Goal: Check status: Check status

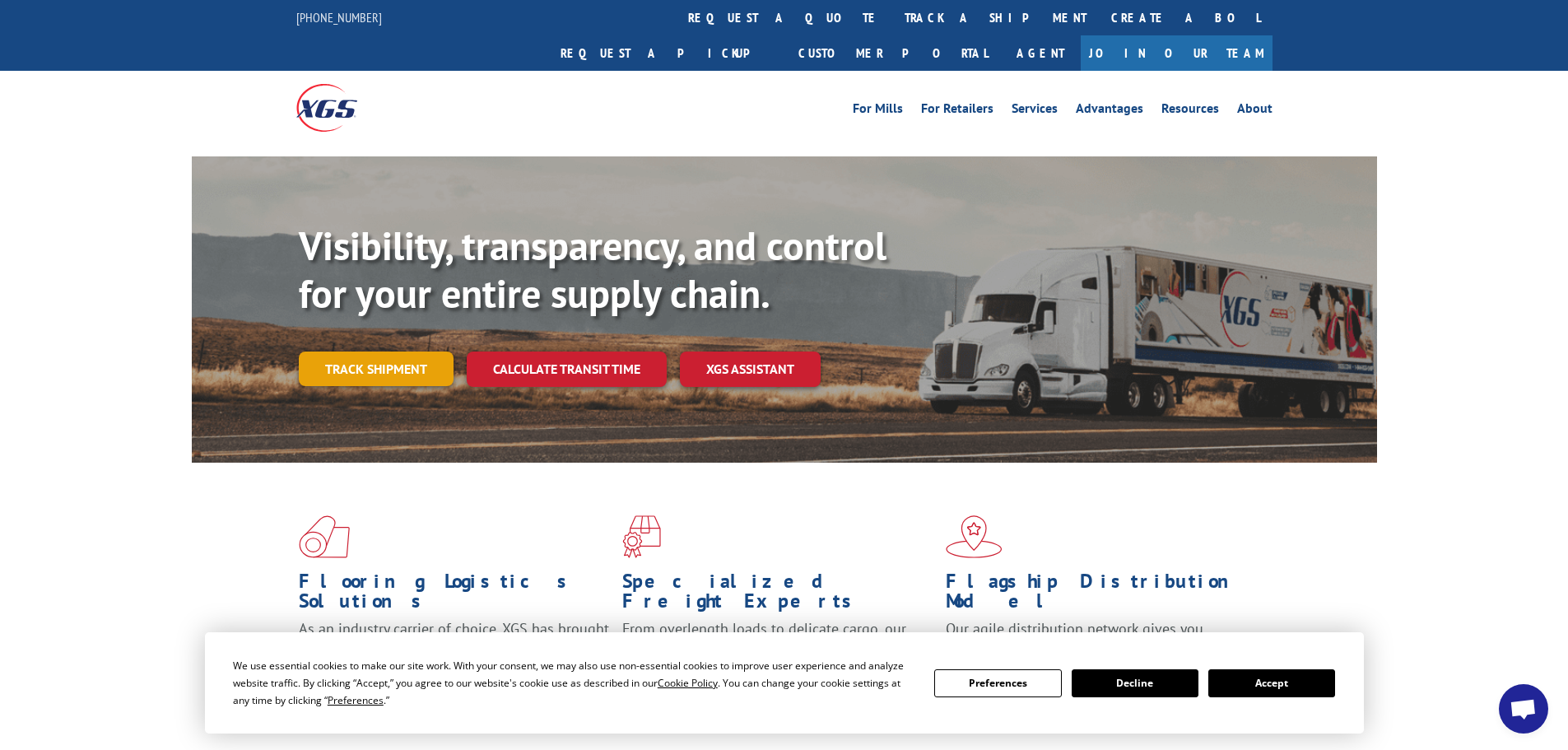
click at [406, 351] on link "Track shipment" at bounding box center [376, 368] width 154 height 35
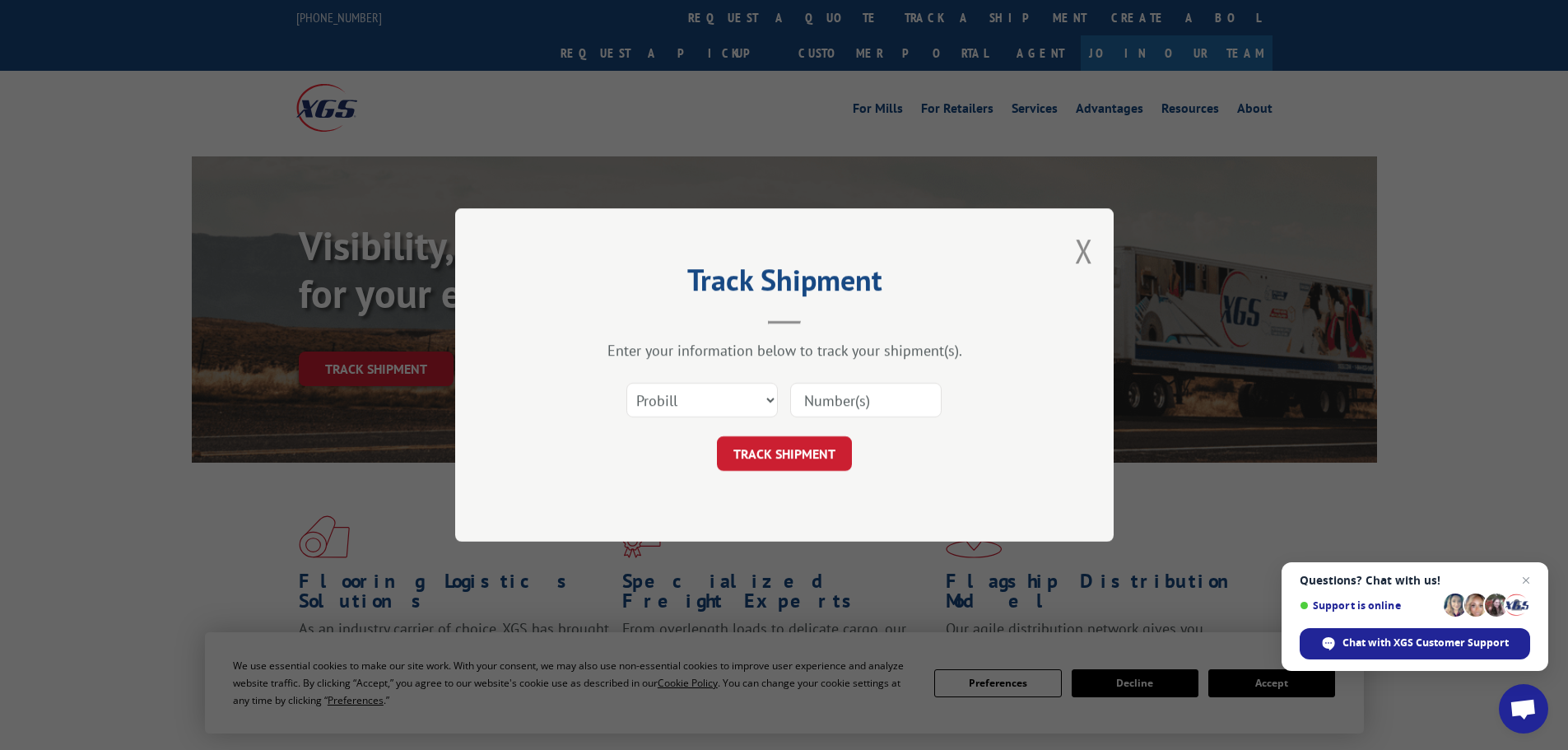
click at [874, 400] on input at bounding box center [865, 399] width 152 height 35
paste input "807614"
type input "807614"
click at [779, 452] on button "TRACK SHIPMENT" at bounding box center [784, 453] width 135 height 35
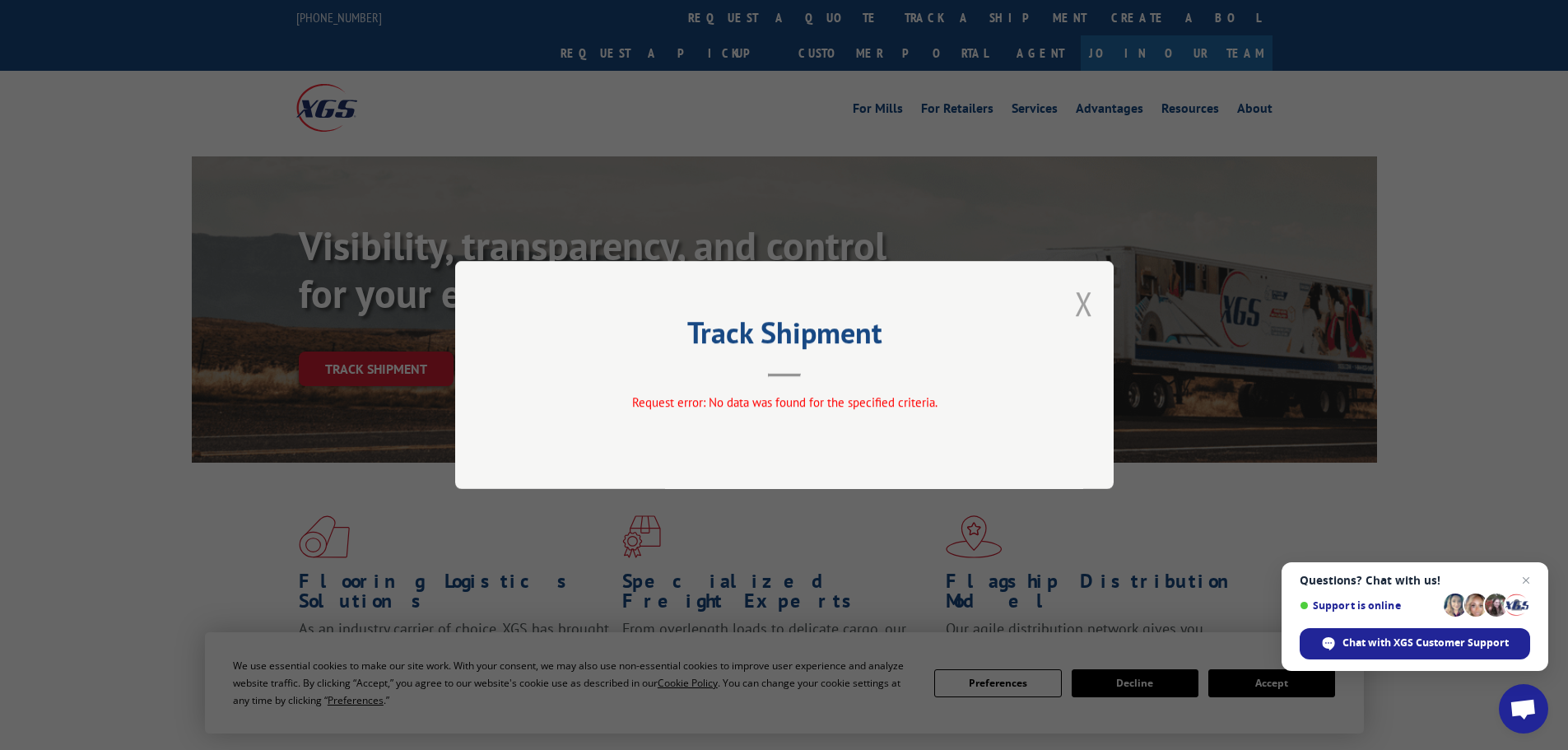
click at [1080, 307] on button "Close modal" at bounding box center [1083, 303] width 18 height 43
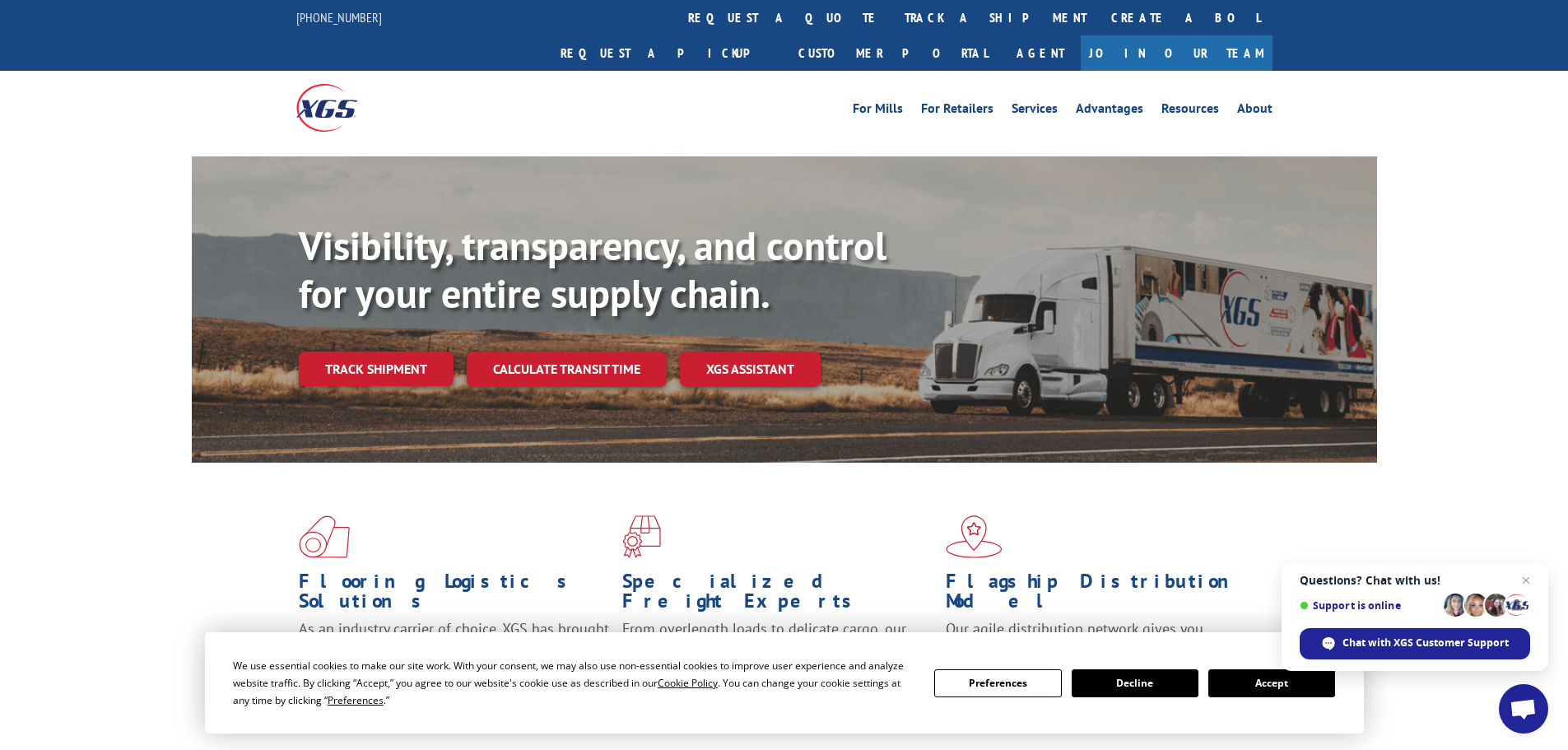
click at [1136, 683] on button "Decline" at bounding box center [1134, 683] width 127 height 28
